Goal: Task Accomplishment & Management: Manage account settings

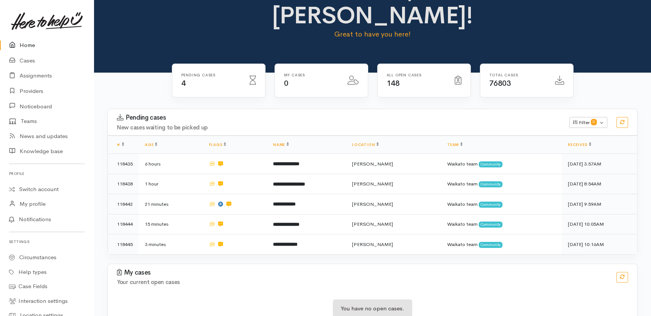
scroll to position [38, 0]
click at [28, 61] on link "Cases" at bounding box center [47, 60] width 94 height 15
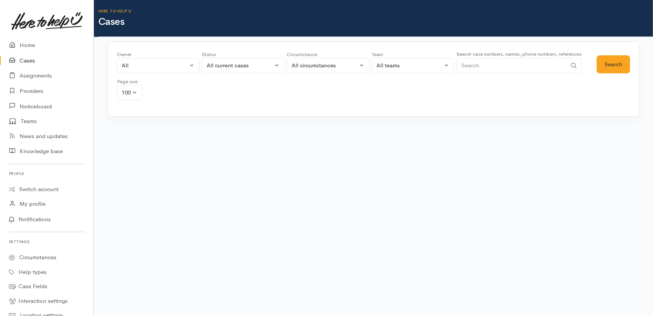
click at [495, 61] on input "Search" at bounding box center [512, 65] width 111 height 15
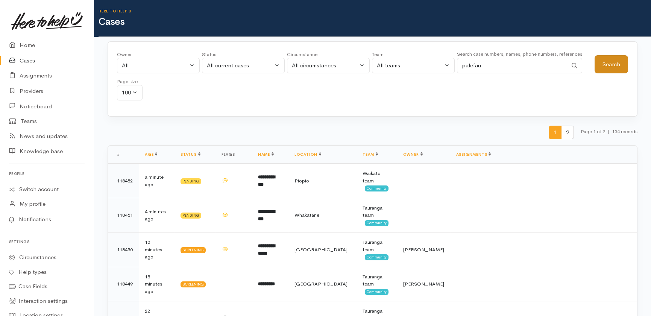
type input "palefau"
click at [612, 59] on button "Search" at bounding box center [610, 64] width 33 height 18
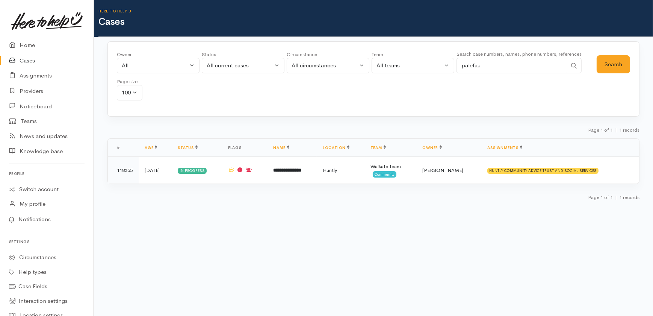
drag, startPoint x: 493, startPoint y: 66, endPoint x: 440, endPoint y: 70, distance: 53.2
click at [440, 70] on div "Owner All My cases 2Alice1 Faye Davies ('Here to help u') Aandrea Murray ('Here…" at bounding box center [357, 78] width 480 height 54
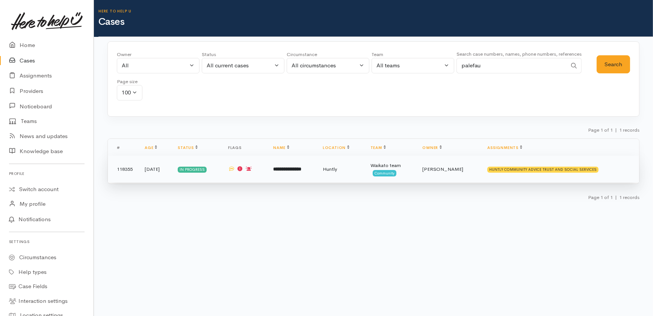
click at [297, 169] on b "**********" at bounding box center [288, 169] width 28 height 5
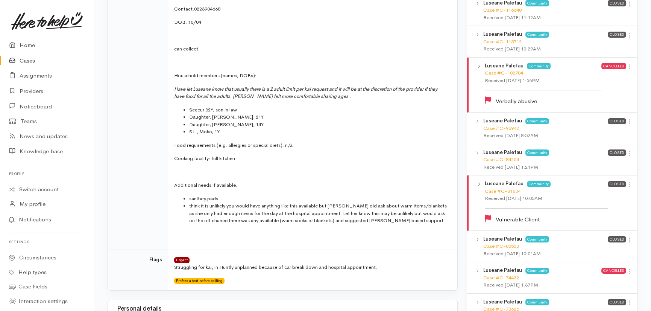
scroll to position [444, 0]
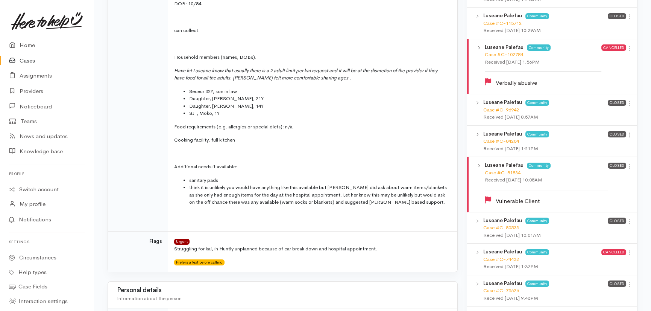
click at [29, 59] on link "Cases" at bounding box center [47, 60] width 94 height 15
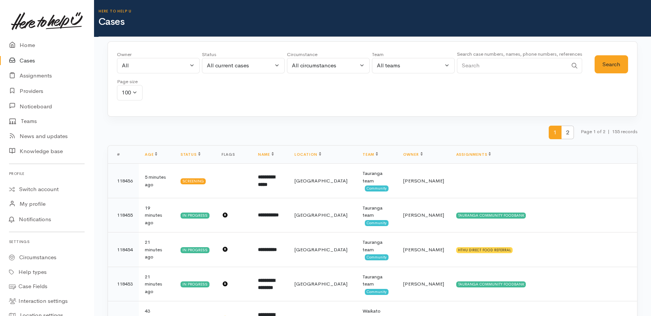
click at [485, 63] on input "Search" at bounding box center [512, 65] width 111 height 15
drag, startPoint x: 489, startPoint y: 64, endPoint x: 401, endPoint y: 73, distance: 88.5
click at [401, 73] on div "Owner All My cases 2Alice1 Faye Davies ('Here to help u') Aandrea Murray ('Here…" at bounding box center [355, 78] width 477 height 54
paste input "642109047271."
click at [511, 62] on input "642109047271." at bounding box center [512, 65] width 111 height 15
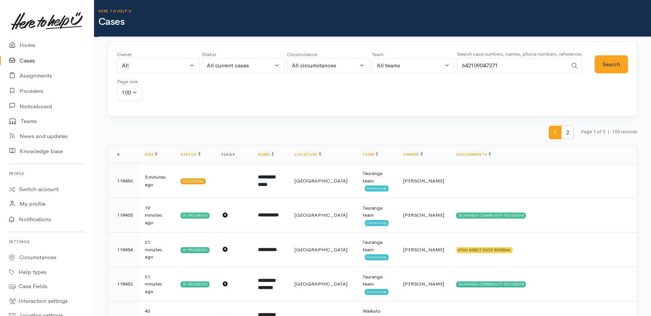
click at [468, 61] on input "642109047271" at bounding box center [512, 65] width 111 height 15
type input "2109047271"
click at [615, 63] on button "Search" at bounding box center [610, 64] width 33 height 18
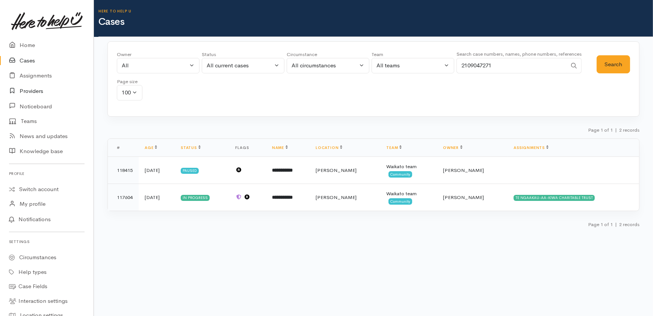
click at [32, 90] on link "Providers" at bounding box center [47, 90] width 94 height 15
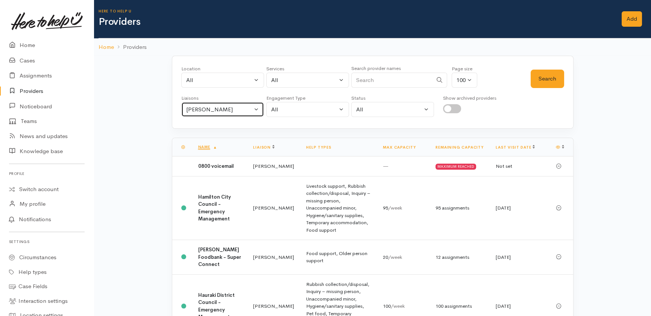
click at [247, 109] on div "Heather Moore" at bounding box center [219, 109] width 66 height 9
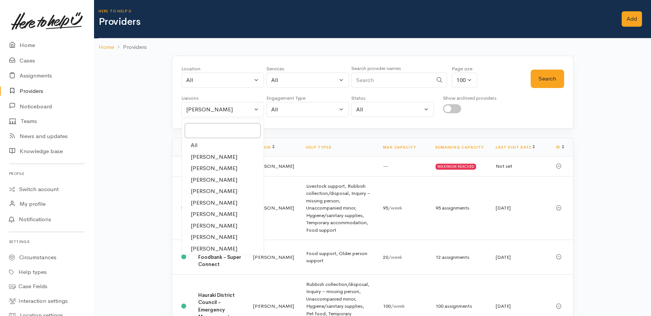
click at [194, 144] on span "All" at bounding box center [194, 145] width 7 height 9
select select "null"
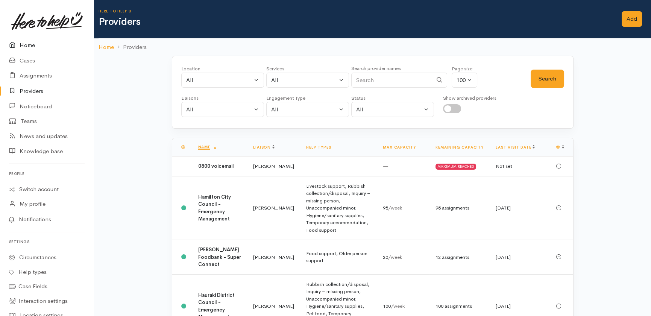
drag, startPoint x: 25, startPoint y: 41, endPoint x: 26, endPoint y: 45, distance: 4.7
click at [25, 41] on link "Home" at bounding box center [47, 45] width 94 height 15
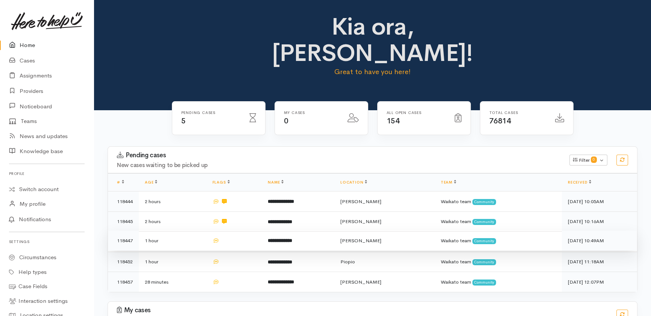
click at [238, 230] on td at bounding box center [234, 240] width 56 height 20
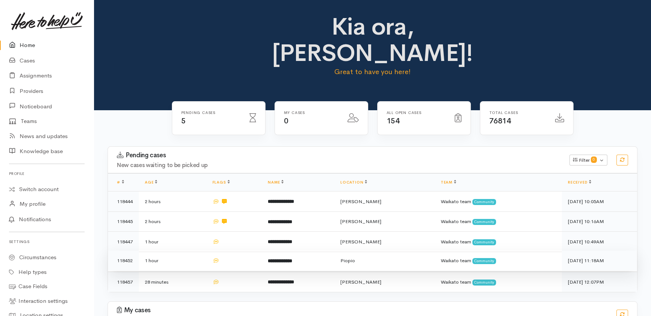
click at [237, 250] on td at bounding box center [234, 260] width 56 height 20
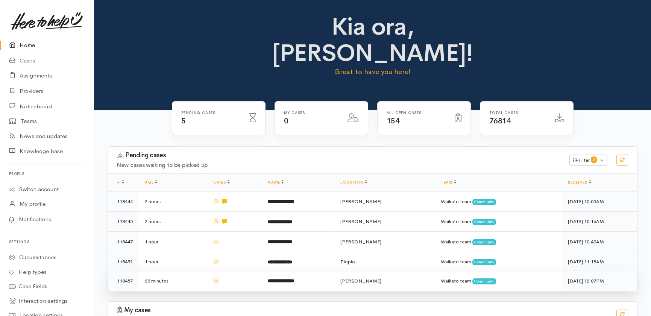
click at [236, 271] on td at bounding box center [234, 281] width 56 height 20
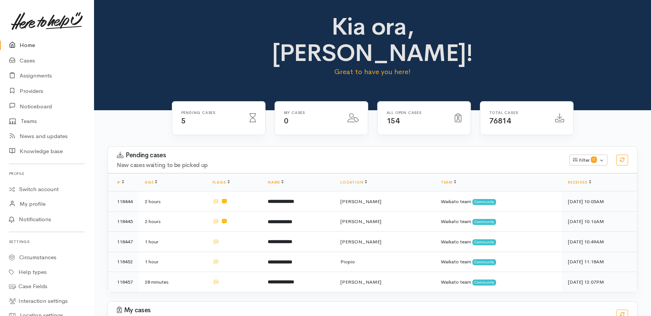
click at [26, 42] on link "Home" at bounding box center [47, 45] width 94 height 15
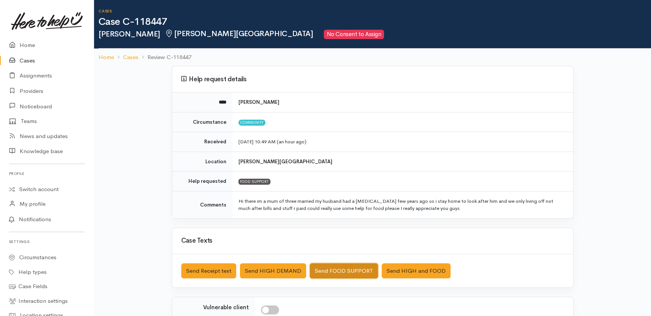
click at [352, 267] on button "Send FOOD SUPPORT" at bounding box center [344, 270] width 68 height 15
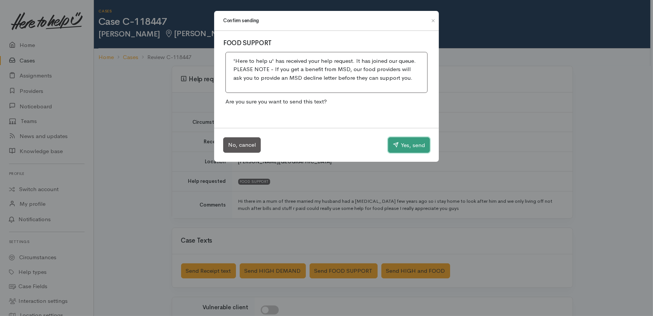
click at [421, 141] on button "Yes, send" at bounding box center [409, 145] width 42 height 16
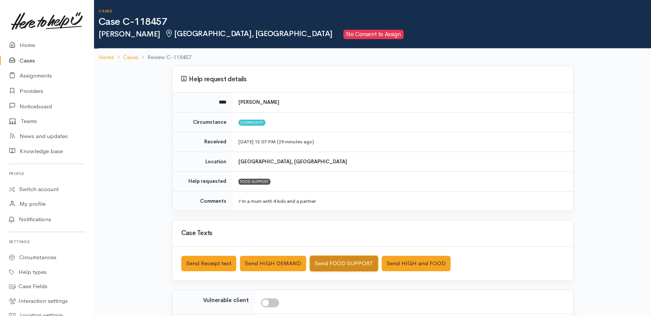
click at [341, 259] on button "Send FOOD SUPPORT" at bounding box center [344, 263] width 68 height 15
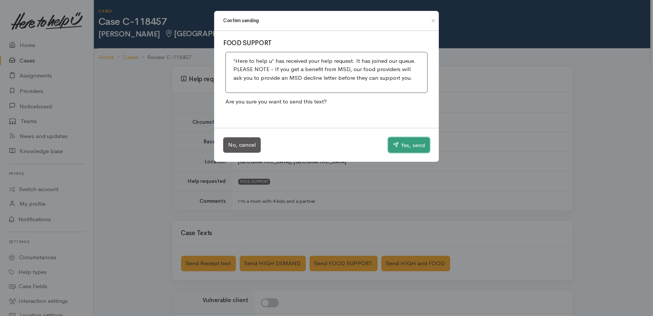
click at [405, 142] on button "Yes, send" at bounding box center [409, 145] width 42 height 16
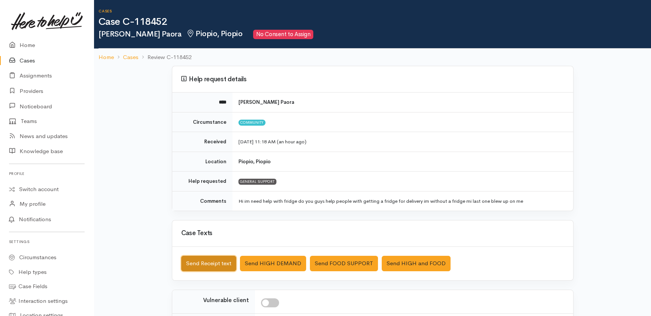
click at [205, 263] on button "Send Receipt text" at bounding box center [208, 263] width 55 height 15
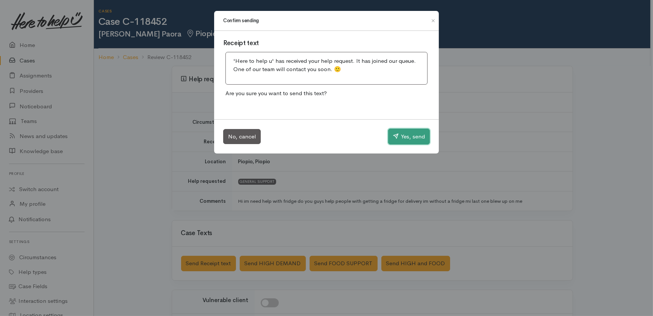
click at [407, 138] on button "Yes, send" at bounding box center [409, 137] width 42 height 16
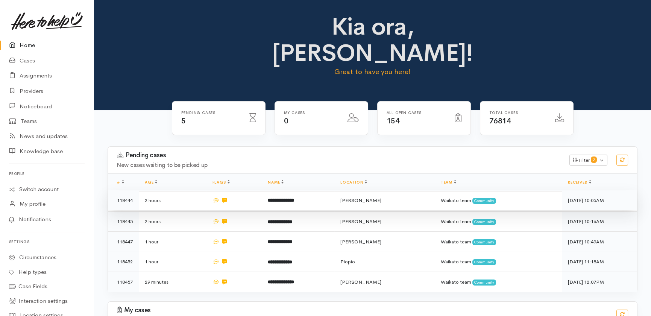
click at [286, 198] on b "**********" at bounding box center [281, 200] width 26 height 5
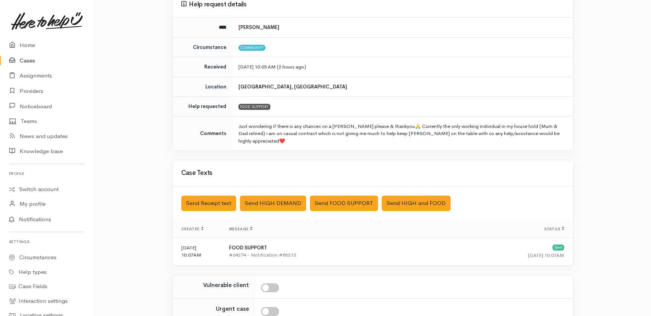
scroll to position [170, 0]
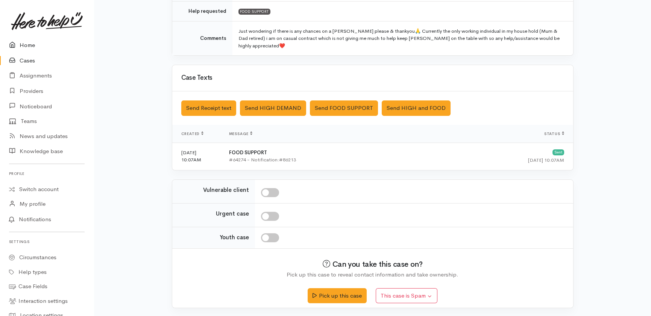
click at [31, 45] on link "Home" at bounding box center [47, 45] width 94 height 15
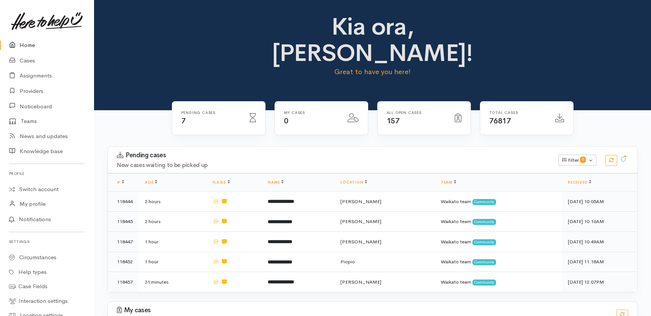
click at [24, 45] on link "Home" at bounding box center [47, 45] width 94 height 15
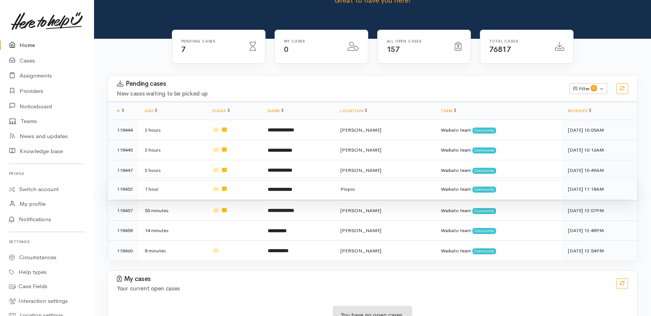
scroll to position [77, 0]
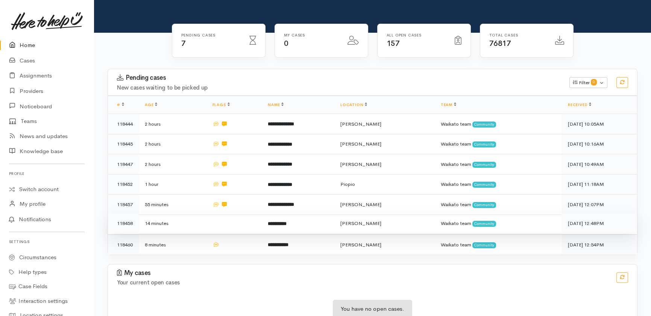
click at [205, 213] on td "14 minutes" at bounding box center [173, 223] width 68 height 20
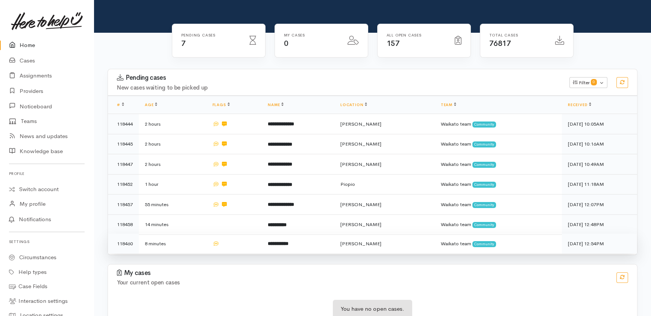
click at [206, 233] on td "8 minutes" at bounding box center [173, 243] width 68 height 20
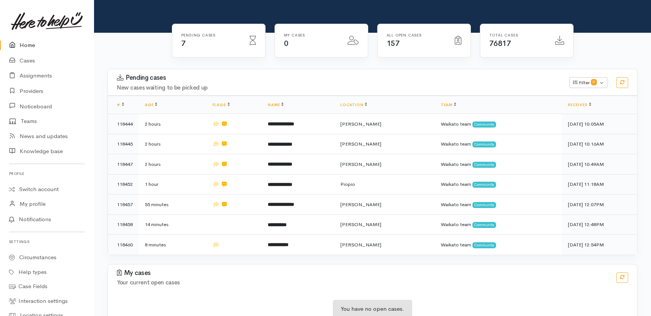
click at [27, 43] on link "Home" at bounding box center [47, 45] width 94 height 15
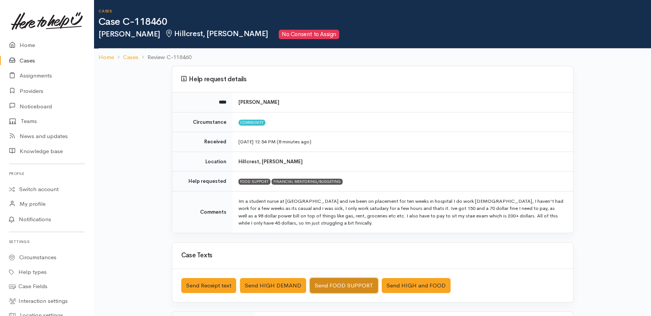
click at [335, 286] on button "Send FOOD SUPPORT" at bounding box center [344, 285] width 68 height 15
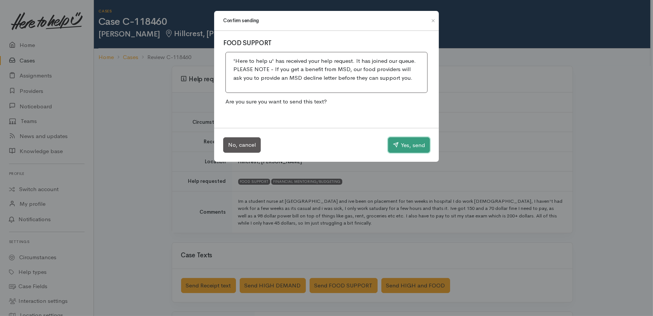
click at [416, 142] on button "Yes, send" at bounding box center [409, 145] width 42 height 16
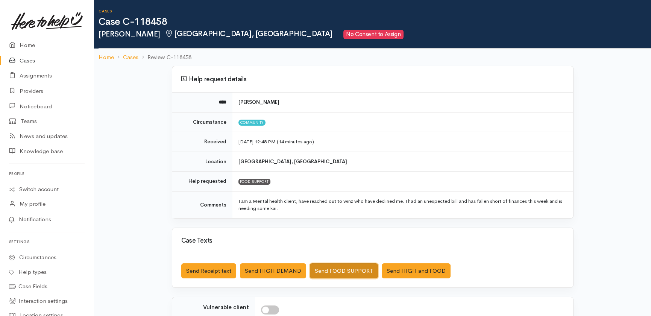
click at [352, 267] on button "Send FOOD SUPPORT" at bounding box center [344, 270] width 68 height 15
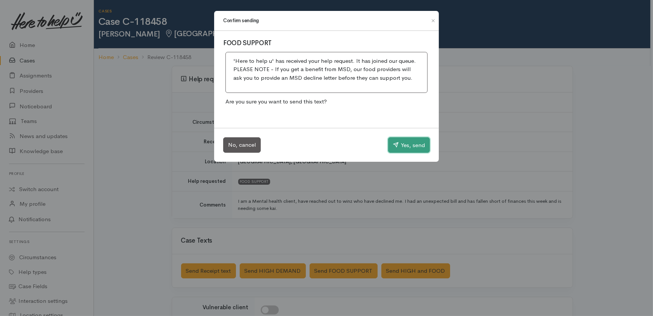
click at [402, 146] on button "Yes, send" at bounding box center [409, 145] width 42 height 16
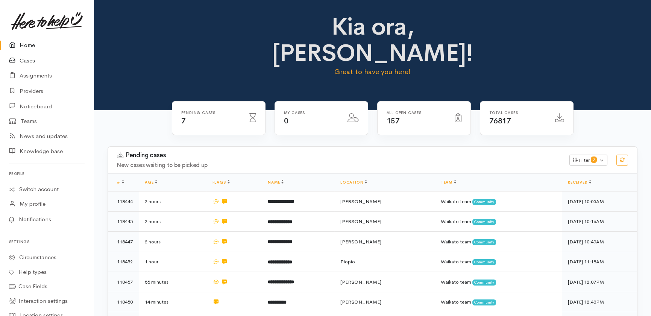
click at [25, 55] on link "Cases" at bounding box center [47, 60] width 94 height 15
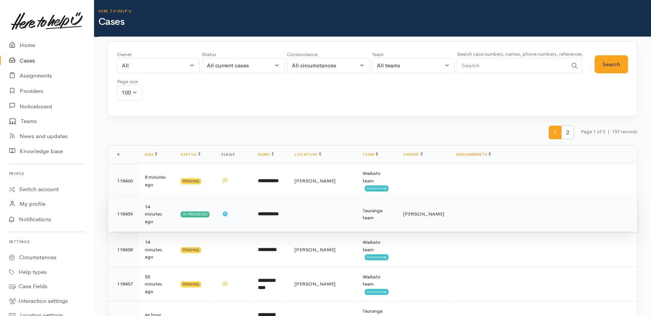
click at [278, 211] on b "**********" at bounding box center [268, 213] width 21 height 5
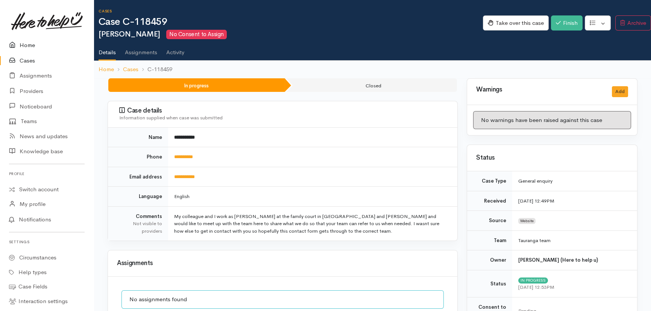
click at [29, 45] on link "Home" at bounding box center [47, 45] width 94 height 15
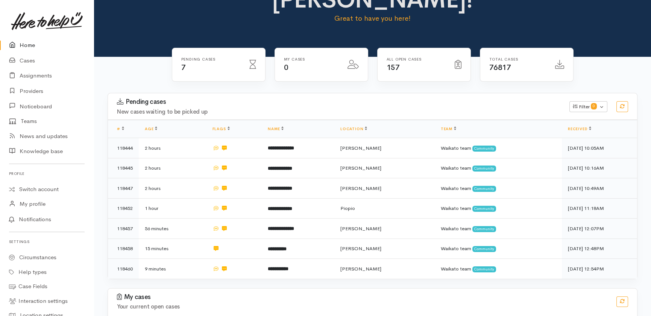
scroll to position [77, 0]
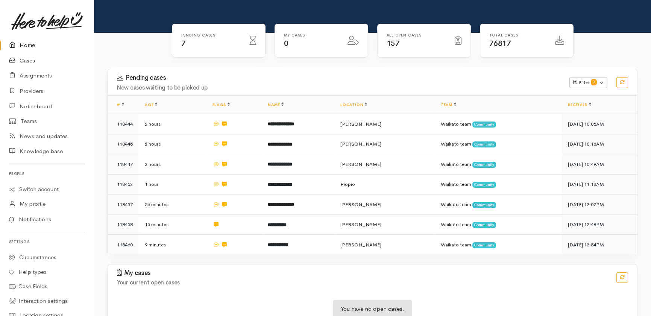
click at [26, 61] on link "Cases" at bounding box center [47, 60] width 94 height 15
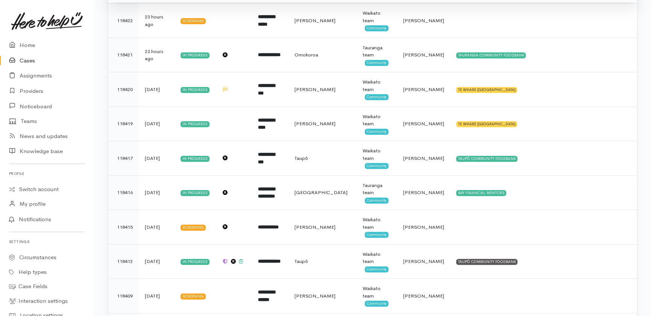
scroll to position [1401, 0]
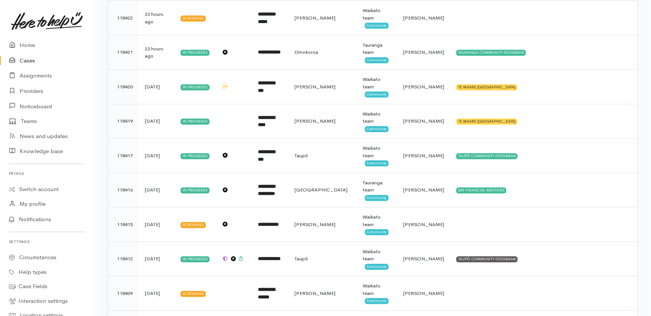
click at [22, 61] on link "Cases" at bounding box center [47, 60] width 94 height 15
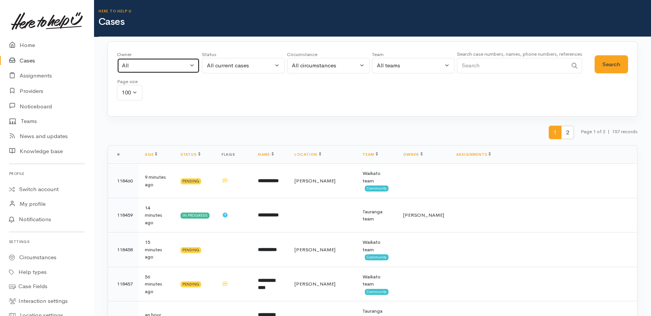
click at [150, 64] on div "All" at bounding box center [155, 65] width 66 height 9
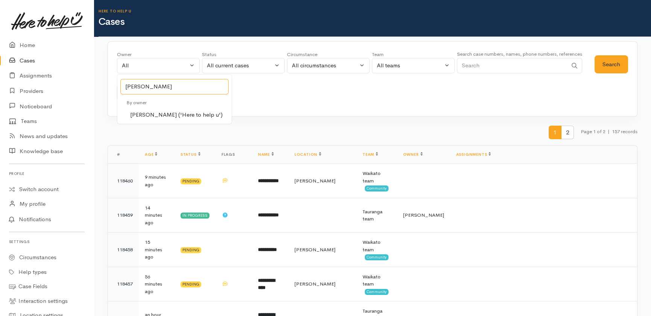
type input "katarina"
click at [176, 117] on span "Katarina Daly ('Here to help u')" at bounding box center [176, 115] width 92 height 9
select select "1252"
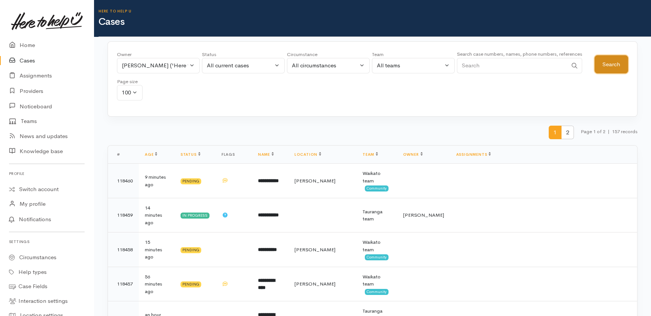
click at [605, 60] on button "Search" at bounding box center [610, 64] width 33 height 18
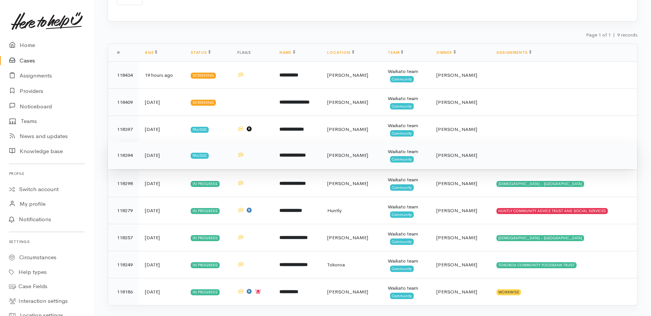
scroll to position [102, 0]
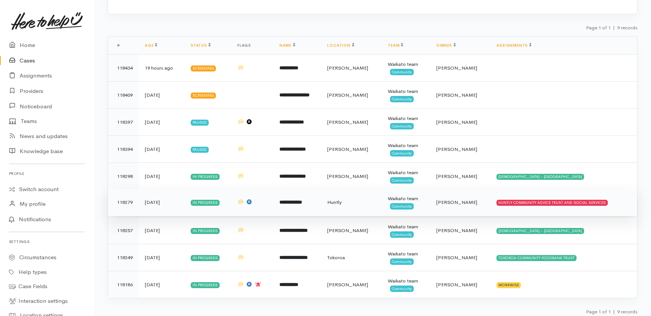
click at [464, 201] on span "Katarina Daly" at bounding box center [456, 202] width 41 height 6
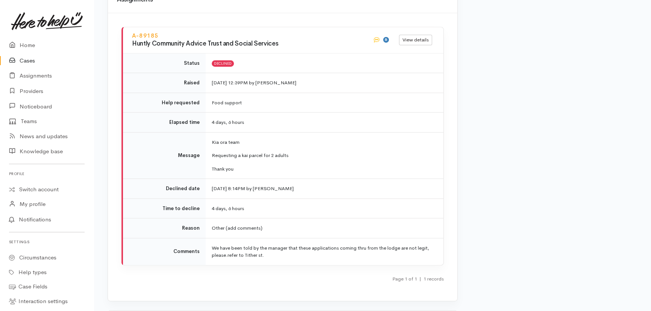
scroll to position [970, 0]
click at [25, 44] on link "Home" at bounding box center [47, 45] width 94 height 15
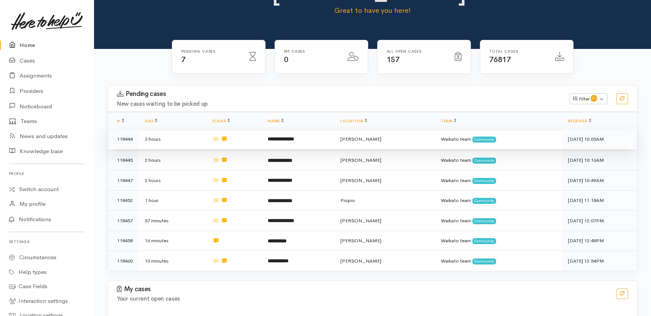
scroll to position [77, 0]
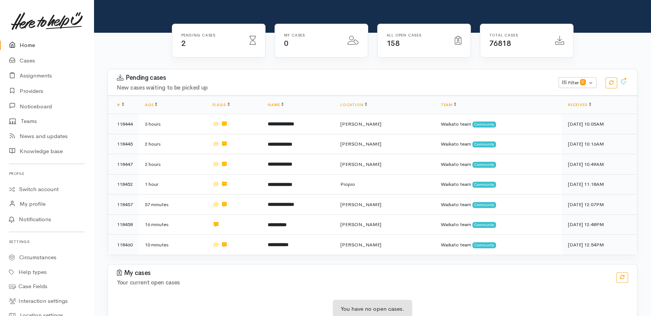
click at [19, 47] on icon at bounding box center [14, 45] width 11 height 9
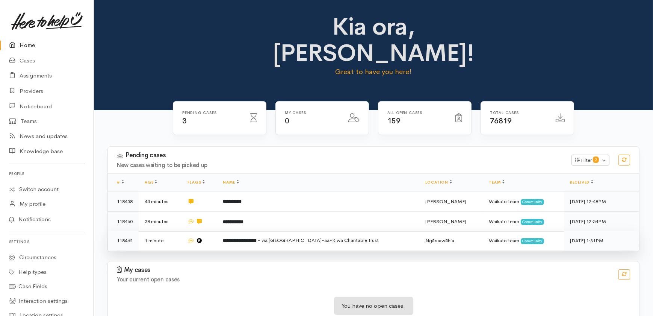
click at [274, 230] on td "**********" at bounding box center [318, 240] width 202 height 20
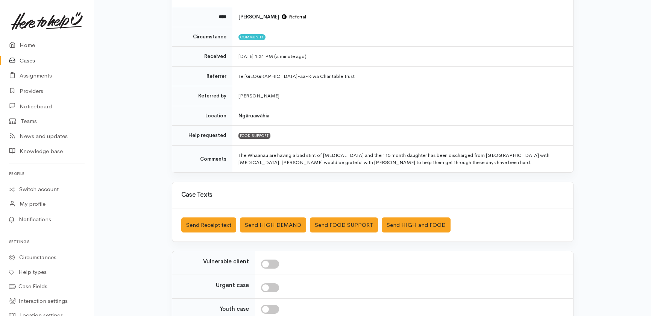
scroll to position [102, 0]
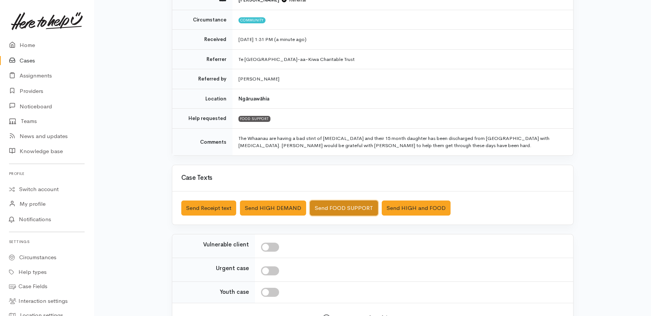
click at [342, 208] on button "Send FOOD SUPPORT" at bounding box center [344, 207] width 68 height 15
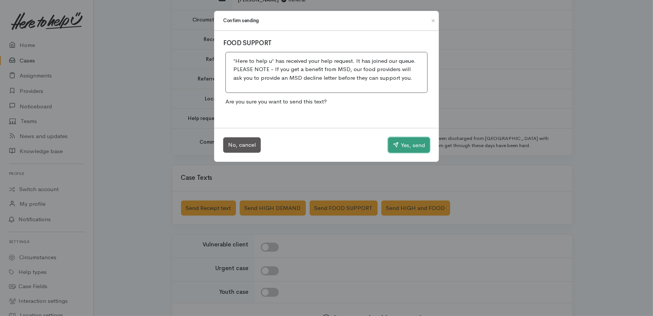
click at [408, 146] on button "Yes, send" at bounding box center [409, 145] width 42 height 16
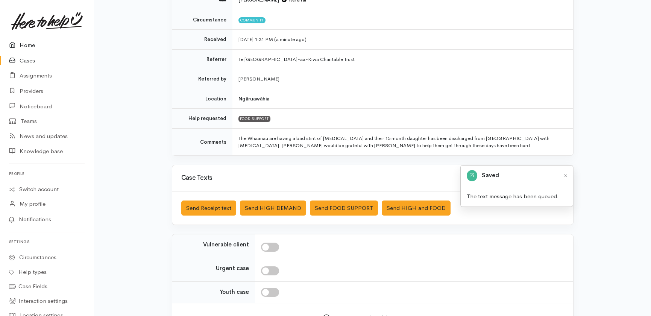
click at [23, 47] on link "Home" at bounding box center [47, 45] width 94 height 15
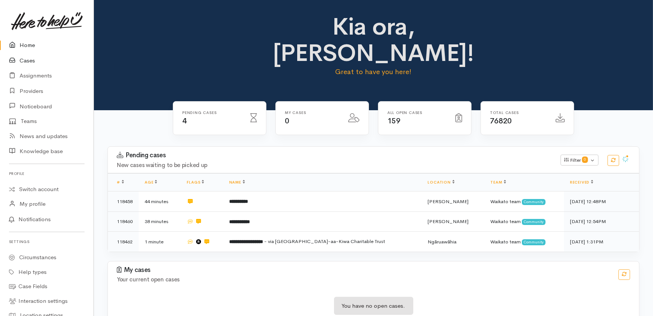
click at [20, 60] on link "Cases" at bounding box center [47, 60] width 94 height 15
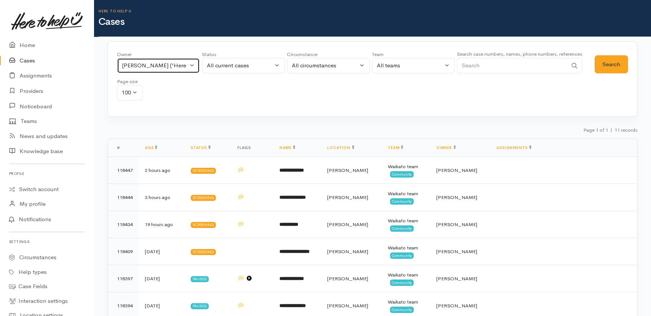
click at [191, 64] on button "[PERSON_NAME] ('Here to help u')" at bounding box center [158, 65] width 83 height 15
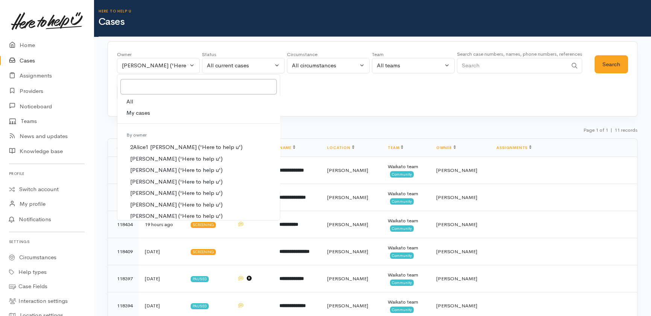
click at [131, 101] on span "All" at bounding box center [129, 101] width 7 height 9
select select "-1"
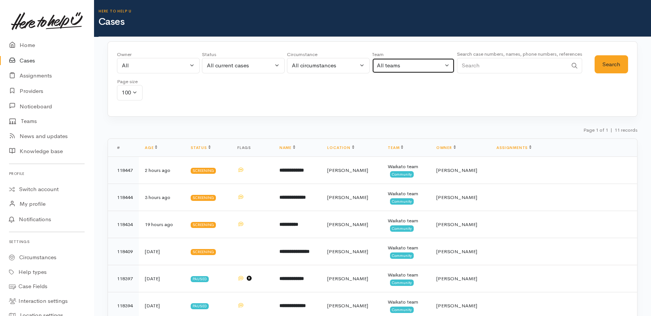
click at [418, 64] on div "All teams" at bounding box center [410, 65] width 66 height 9
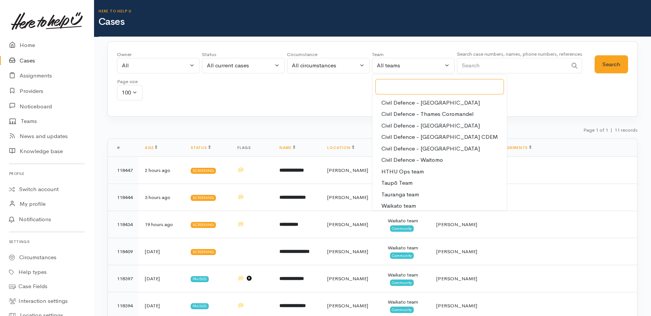
scroll to position [71, 0]
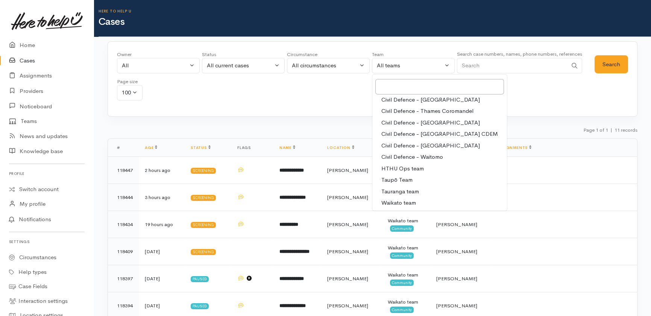
click at [401, 202] on span "Waikato team" at bounding box center [398, 202] width 35 height 9
select select "1"
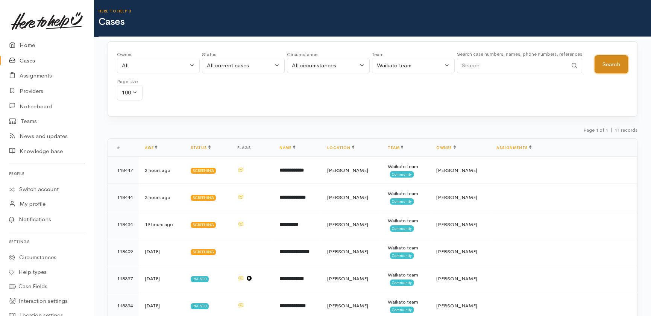
click at [614, 63] on button "Search" at bounding box center [610, 64] width 33 height 18
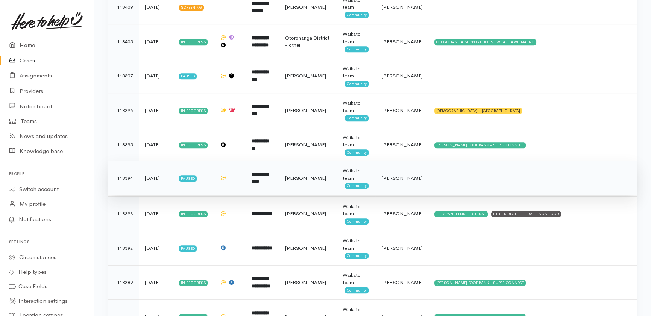
scroll to position [1128, 0]
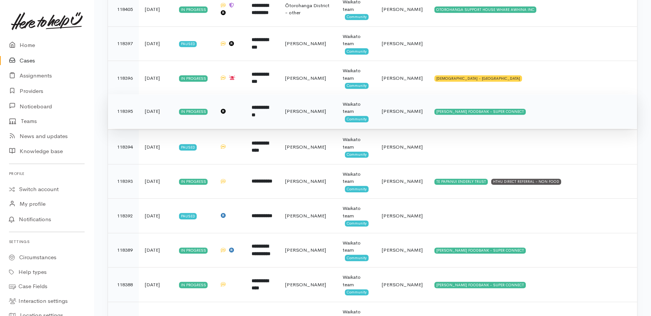
click at [265, 109] on b "**********" at bounding box center [260, 111] width 17 height 12
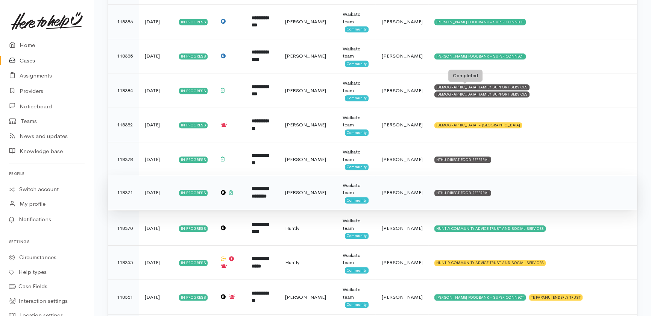
scroll to position [1470, 0]
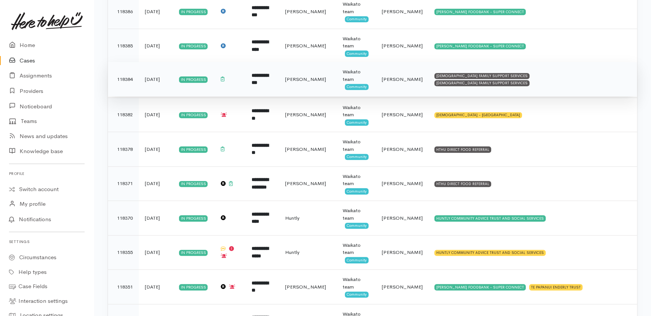
click at [268, 79] on b "**********" at bounding box center [260, 79] width 17 height 12
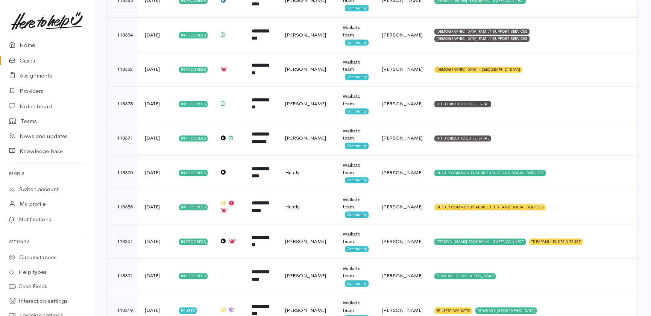
scroll to position [1518, 0]
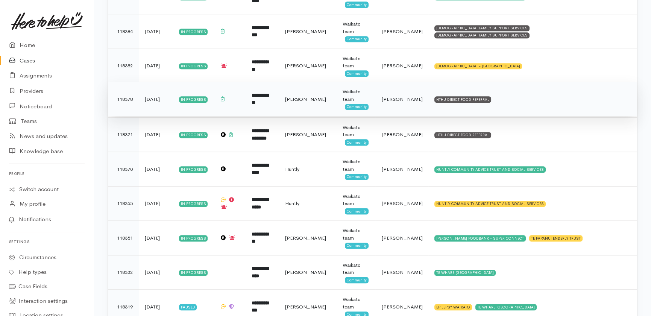
click at [399, 96] on span "Eilidh Botha" at bounding box center [401, 99] width 41 height 6
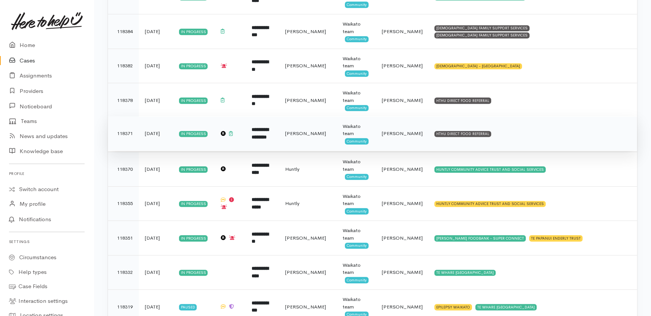
drag, startPoint x: 392, startPoint y: 130, endPoint x: 403, endPoint y: 134, distance: 12.0
click at [392, 130] on span "Eilidh Botha" at bounding box center [401, 133] width 41 height 6
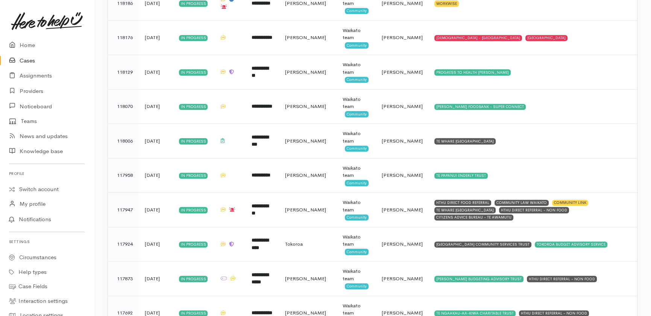
scroll to position [2305, 0]
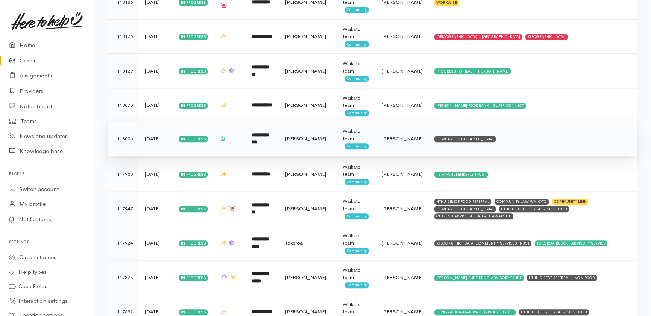
click at [394, 135] on span "Sarah Guinness" at bounding box center [401, 138] width 41 height 6
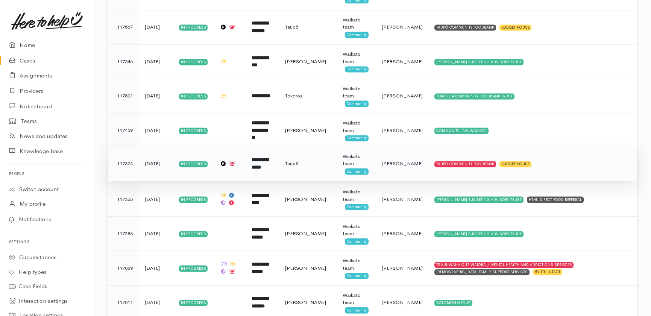
scroll to position [2645, 0]
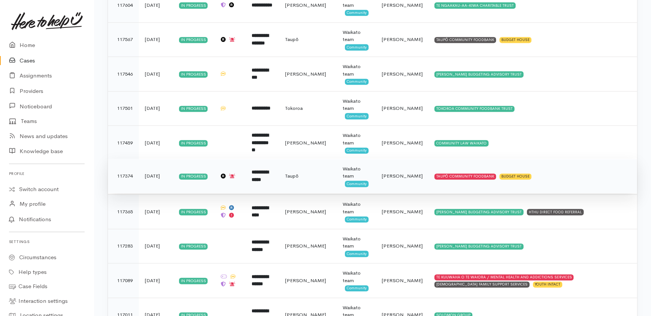
click at [268, 171] on b "**********" at bounding box center [260, 176] width 17 height 12
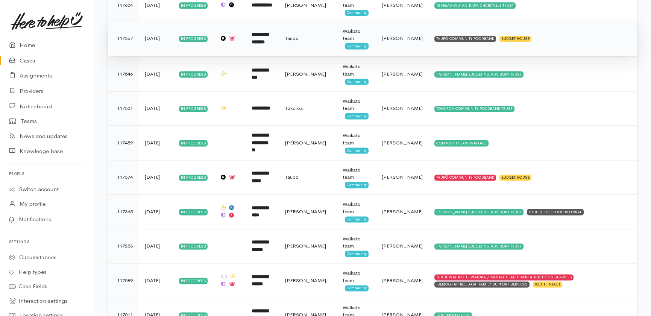
click at [258, 32] on b "**********" at bounding box center [260, 38] width 17 height 12
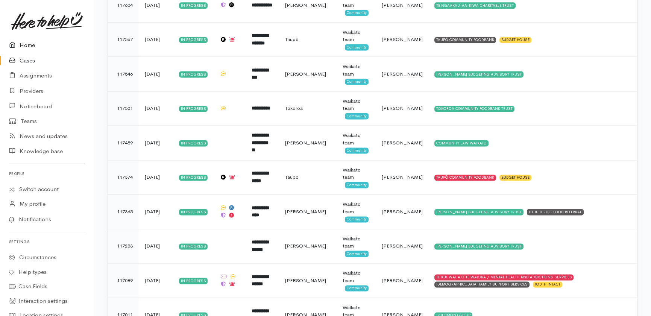
click at [30, 45] on link "Home" at bounding box center [47, 45] width 94 height 15
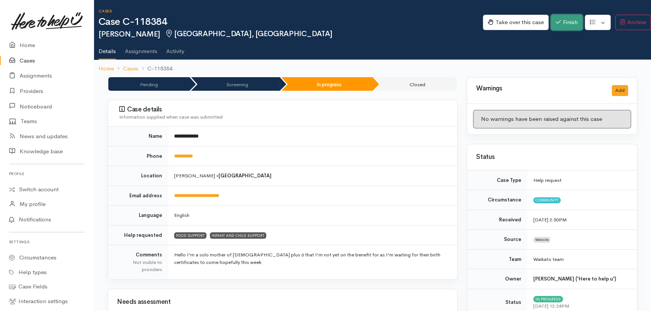
click at [563, 22] on button "Finish" at bounding box center [567, 22] width 32 height 15
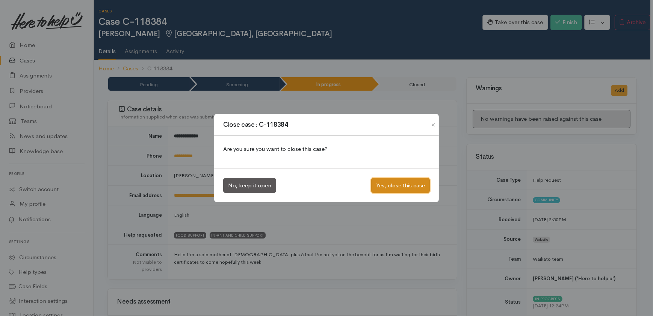
click at [398, 185] on button "Yes, close this case" at bounding box center [400, 185] width 59 height 15
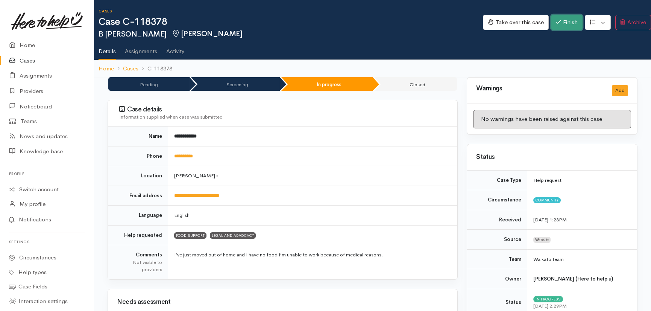
click at [559, 22] on button "Finish" at bounding box center [567, 22] width 32 height 15
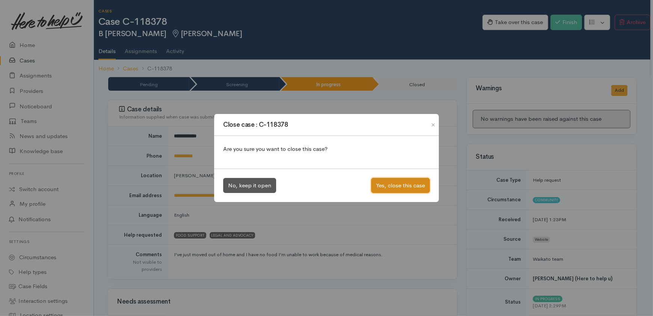
click at [399, 182] on button "Yes, close this case" at bounding box center [400, 185] width 59 height 15
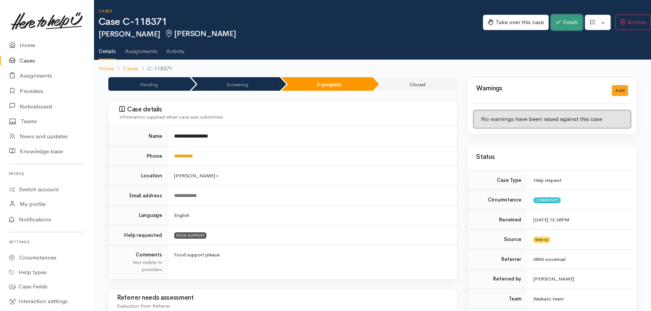
click at [569, 23] on button "Finish" at bounding box center [567, 22] width 32 height 15
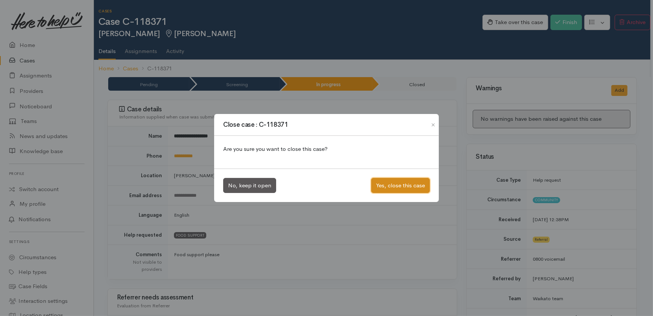
click at [403, 188] on button "Yes, close this case" at bounding box center [400, 185] width 59 height 15
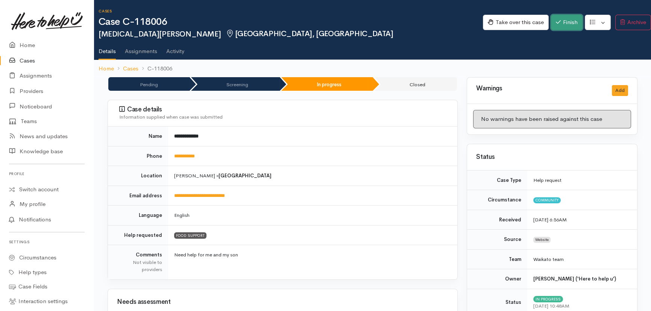
click at [563, 19] on button "Finish" at bounding box center [567, 22] width 32 height 15
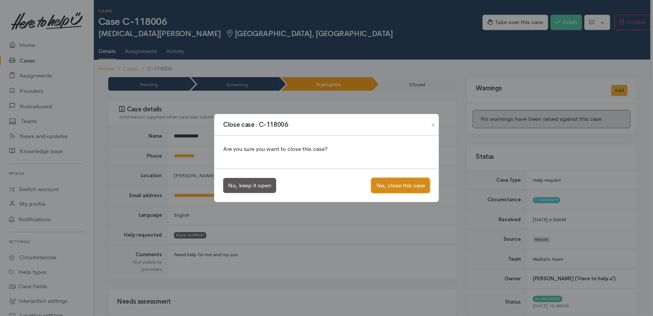
click at [406, 183] on button "Yes, close this case" at bounding box center [400, 185] width 59 height 15
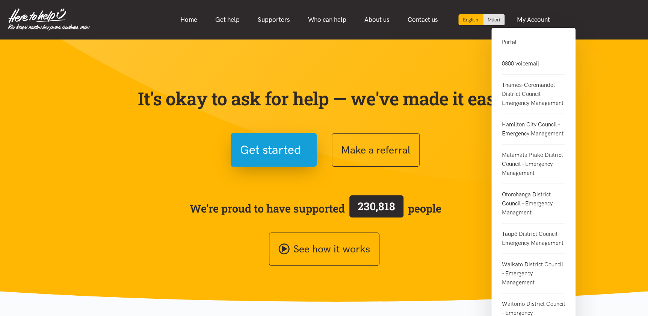
click at [510, 39] on link "Portal" at bounding box center [533, 45] width 63 height 15
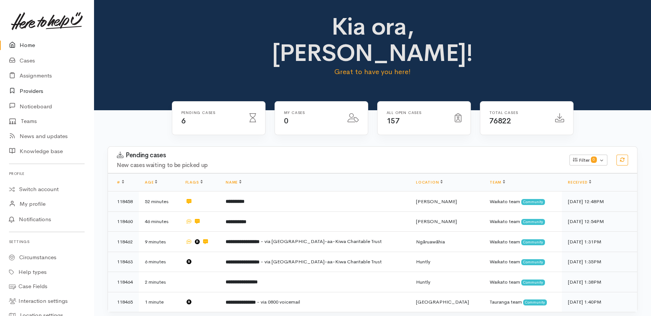
click at [26, 88] on link "Providers" at bounding box center [47, 90] width 94 height 15
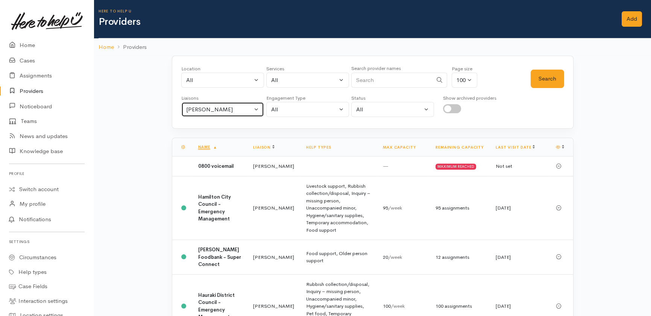
click at [226, 105] on div "Heather Moore" at bounding box center [219, 109] width 66 height 9
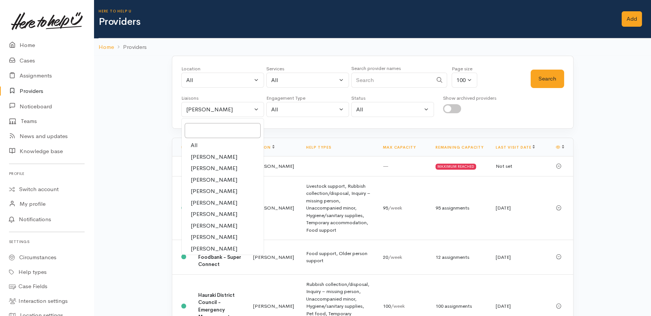
click at [197, 144] on span "All" at bounding box center [194, 145] width 7 height 9
select select "null"
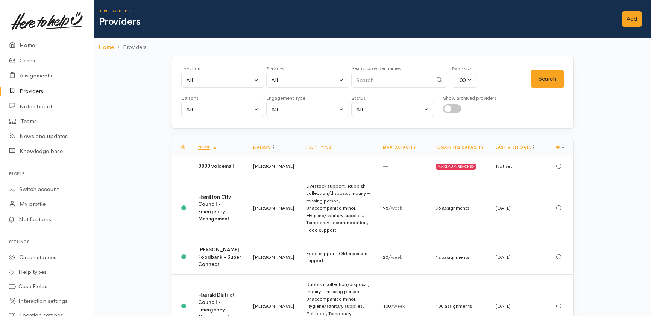
click at [413, 79] on input "Search" at bounding box center [391, 80] width 81 height 15
type input "solomon"
click at [550, 76] on button "Search" at bounding box center [546, 79] width 33 height 18
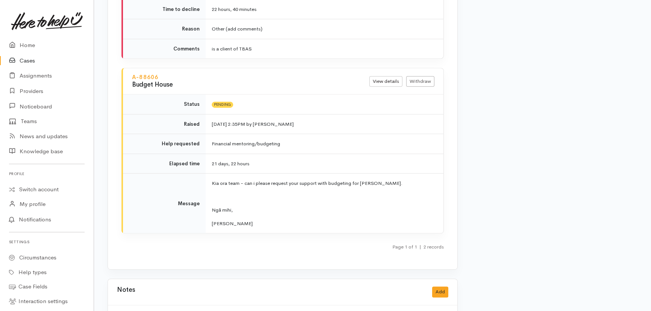
scroll to position [1059, 0]
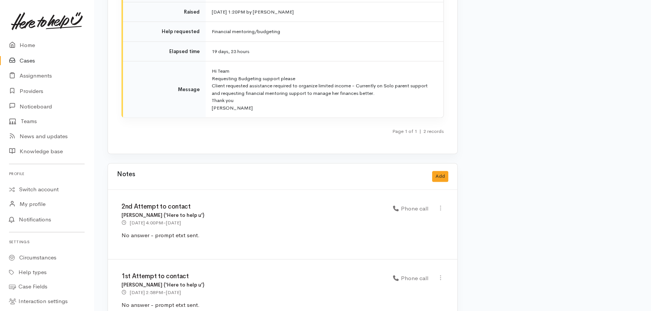
scroll to position [1076, 0]
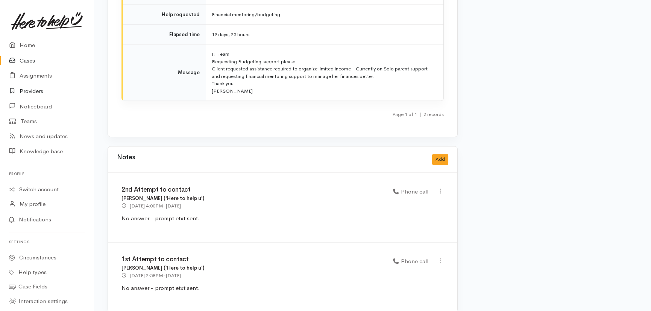
click at [26, 89] on link "Providers" at bounding box center [47, 90] width 94 height 15
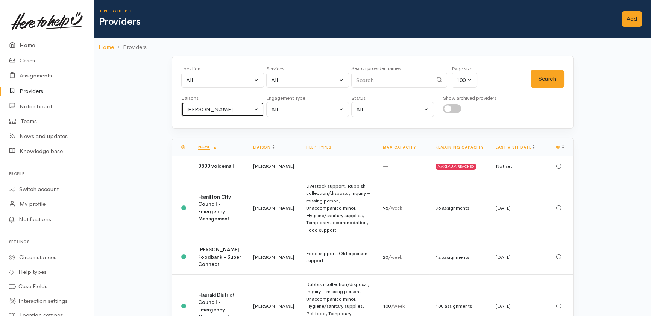
drag, startPoint x: 224, startPoint y: 109, endPoint x: 226, endPoint y: 121, distance: 12.5
click at [226, 109] on div "[PERSON_NAME]" at bounding box center [219, 109] width 66 height 9
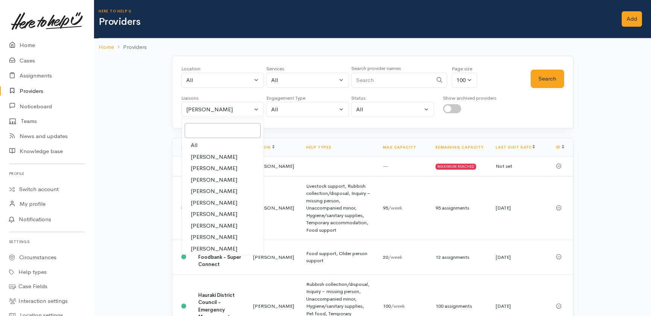
click at [194, 144] on span "All" at bounding box center [194, 145] width 7 height 9
select select "null"
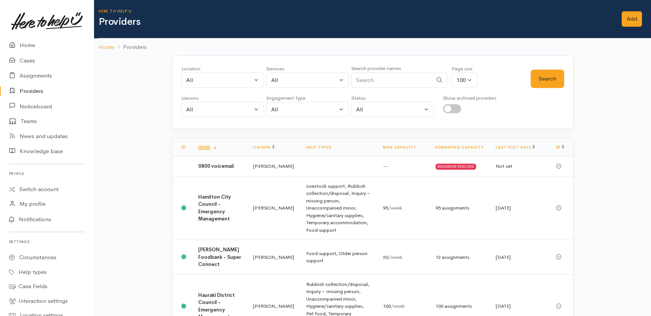
click at [402, 82] on input "Search" at bounding box center [391, 80] width 81 height 15
type input "budget"
click at [550, 79] on button "Search" at bounding box center [546, 79] width 33 height 18
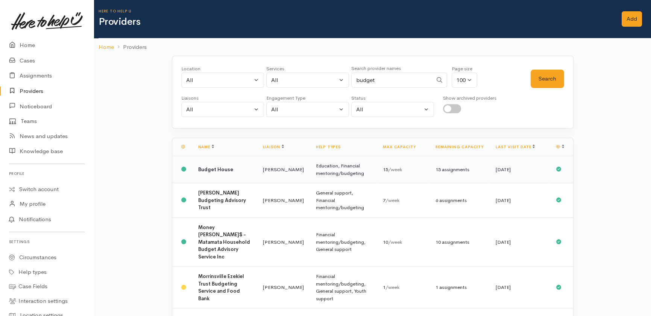
click at [228, 169] on b "Budget House" at bounding box center [215, 169] width 35 height 6
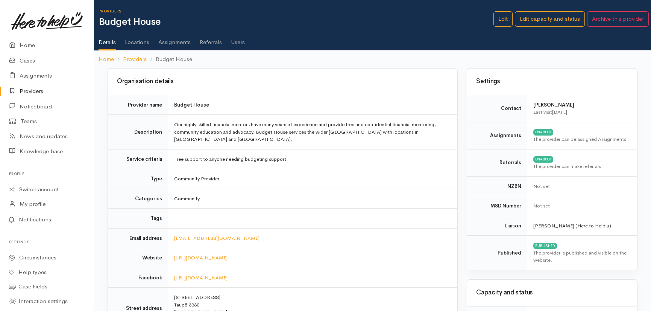
click at [167, 39] on link "Assignments" at bounding box center [174, 39] width 32 height 21
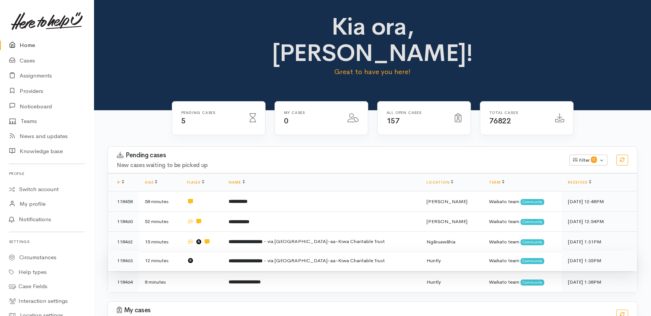
click at [216, 250] on td at bounding box center [202, 260] width 42 height 20
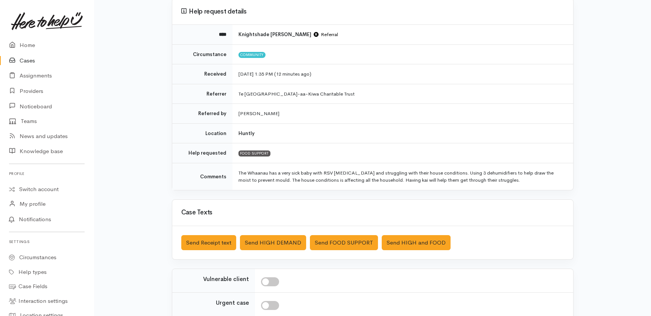
scroll to position [68, 0]
click at [349, 244] on button "Send FOOD SUPPORT" at bounding box center [344, 242] width 68 height 15
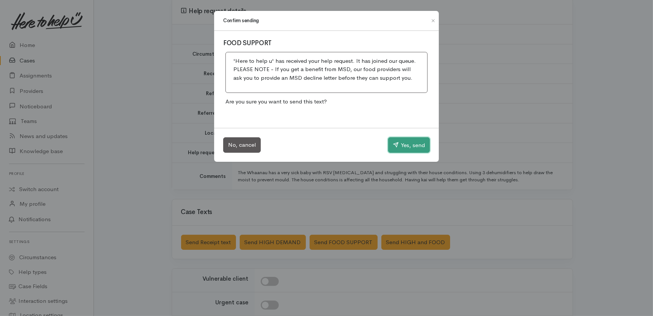
click at [417, 143] on button "Yes, send" at bounding box center [409, 145] width 42 height 16
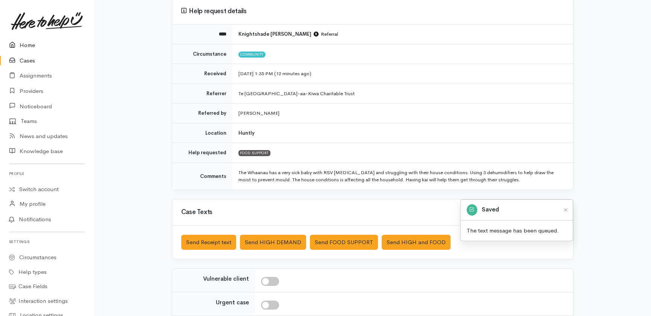
click at [27, 45] on link "Home" at bounding box center [47, 45] width 94 height 15
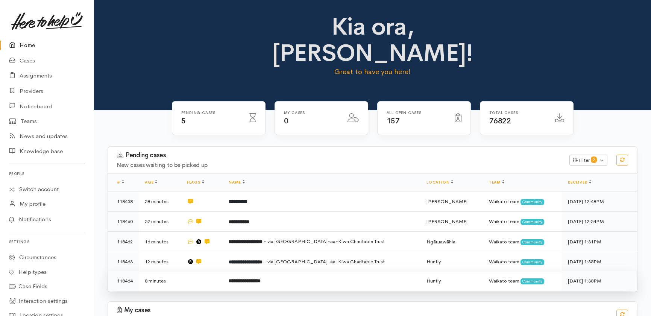
click at [217, 271] on td at bounding box center [202, 281] width 42 height 20
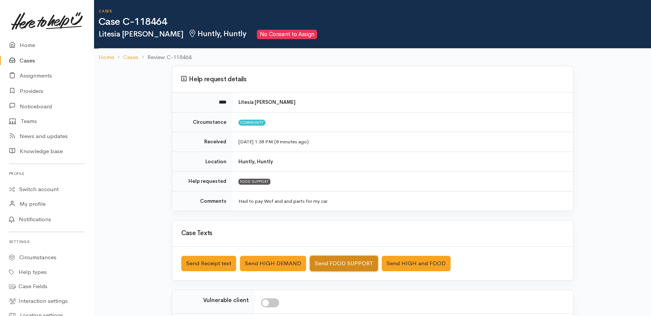
click at [353, 263] on button "Send FOOD SUPPORT" at bounding box center [344, 263] width 68 height 15
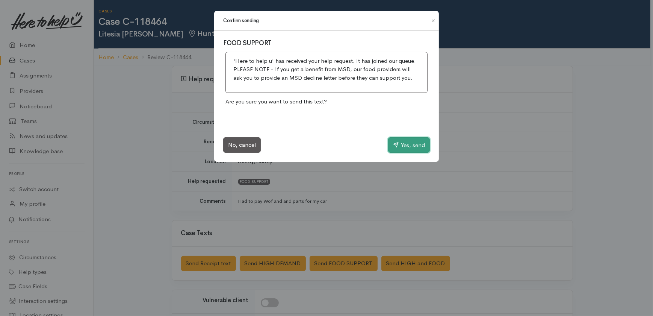
click at [410, 144] on button "Yes, send" at bounding box center [409, 145] width 42 height 16
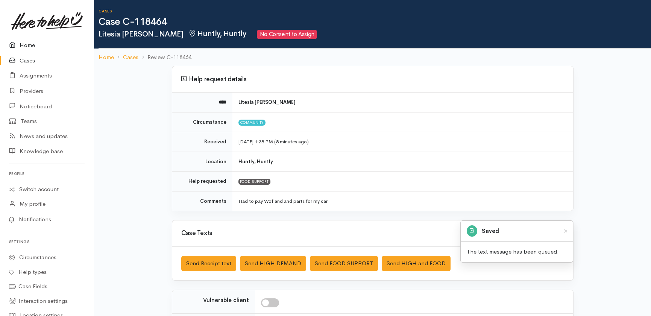
click at [29, 44] on link "Home" at bounding box center [47, 45] width 94 height 15
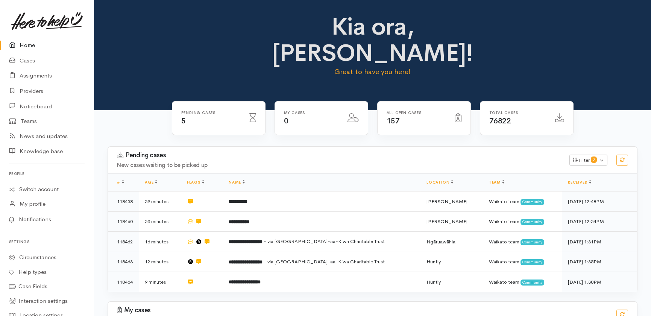
click at [26, 49] on link "Home" at bounding box center [47, 45] width 94 height 15
